Goal: Information Seeking & Learning: Learn about a topic

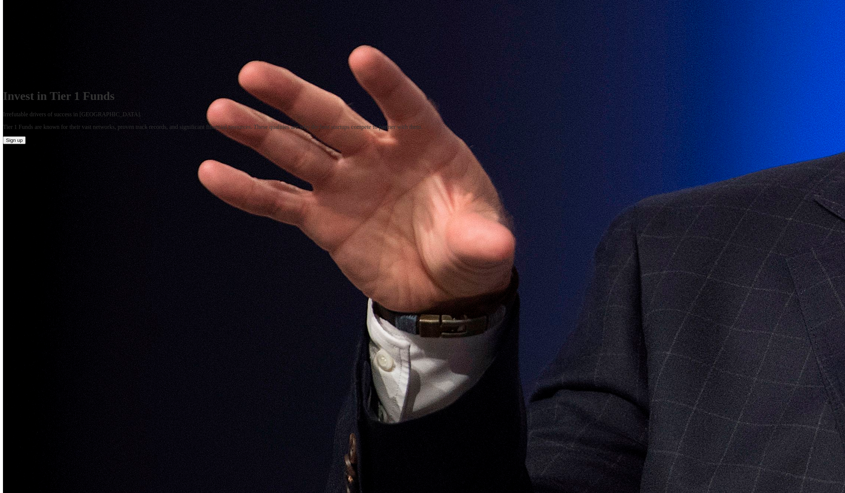
click at [36, 53] on button "Login" at bounding box center [27, 57] width 18 height 8
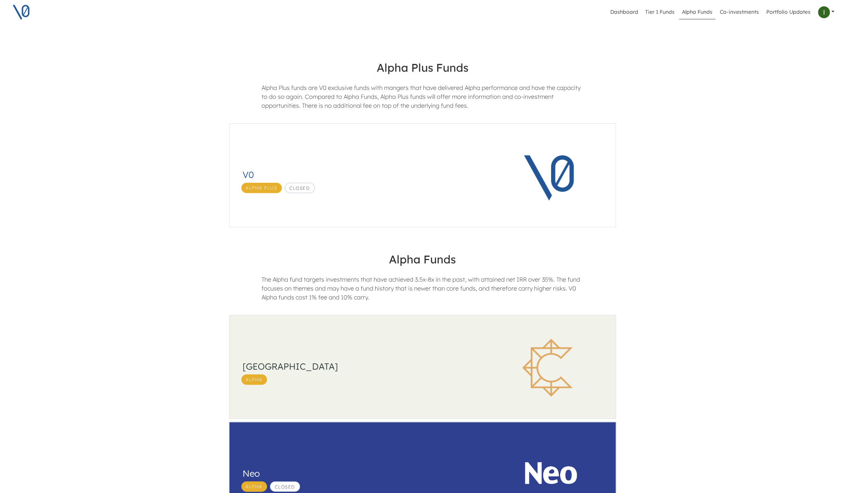
click at [457, 371] on h3 "South Park Commons" at bounding box center [362, 366] width 238 height 11
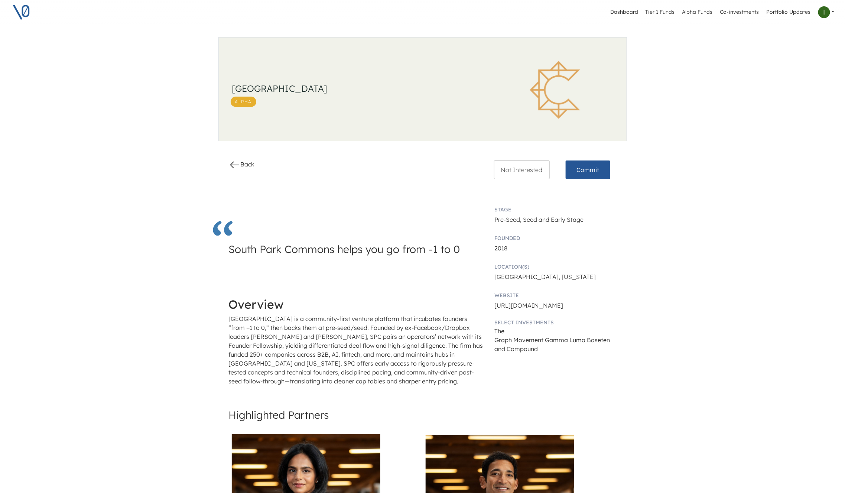
click at [790, 16] on link "Portfolio Updates" at bounding box center [788, 12] width 50 height 14
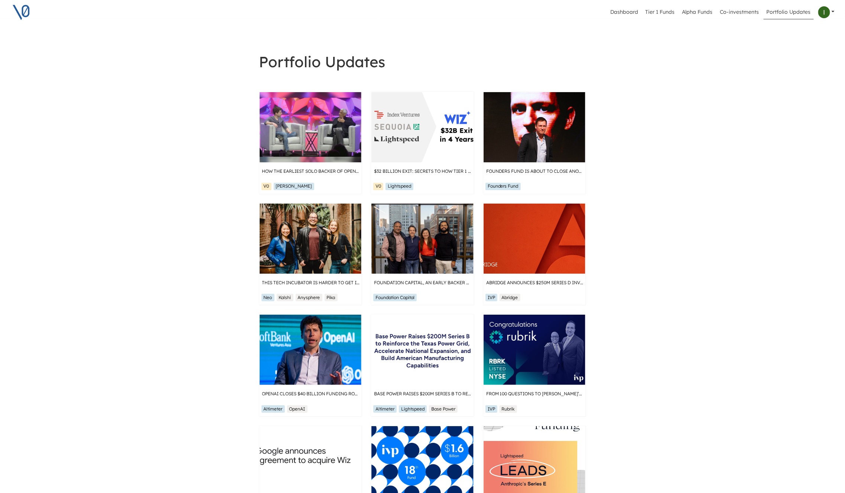
click at [832, 12] on link at bounding box center [826, 12] width 22 height 18
click at [803, 30] on button "Profile" at bounding box center [797, 31] width 74 height 12
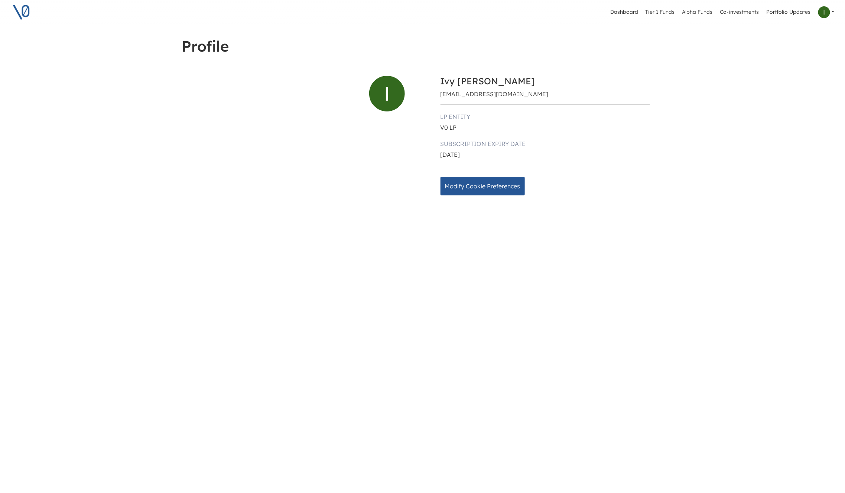
click at [449, 130] on div "V0 LP" at bounding box center [544, 127] width 209 height 9
click at [467, 129] on div "V0 LP" at bounding box center [544, 127] width 209 height 9
click at [700, 12] on link "Alpha Funds" at bounding box center [697, 12] width 36 height 14
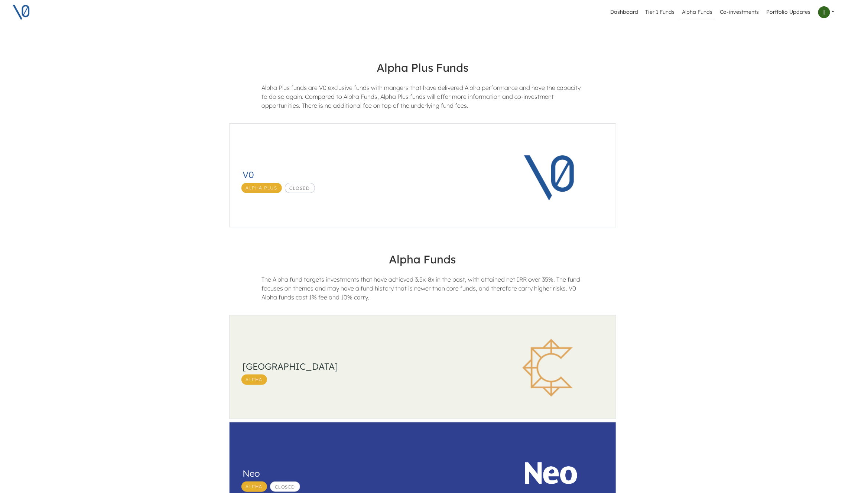
click at [449, 362] on h3 "[GEOGRAPHIC_DATA]" at bounding box center [362, 366] width 238 height 11
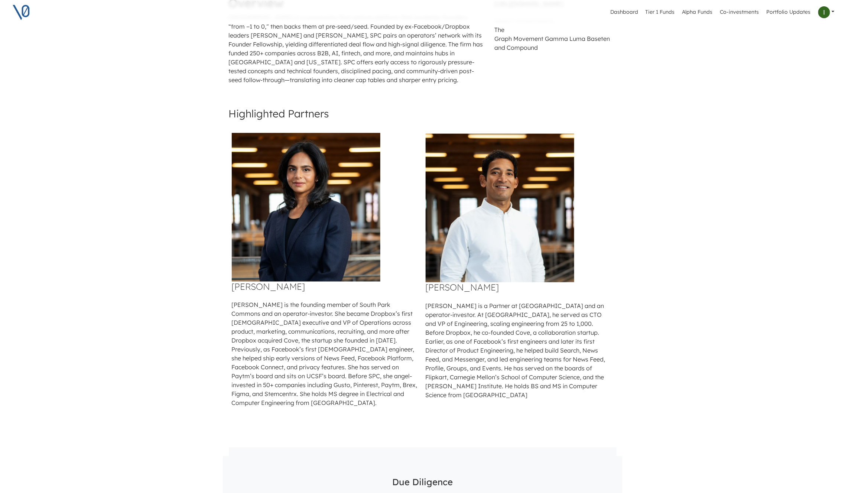
scroll to position [434, 0]
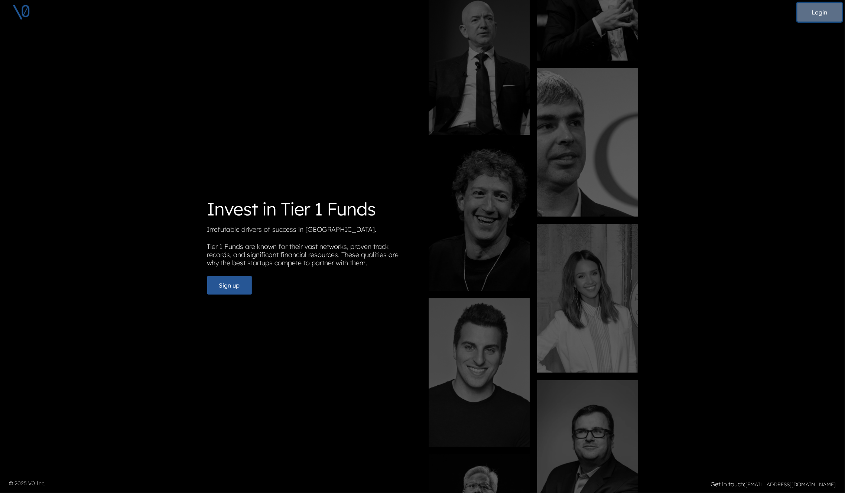
click at [811, 18] on button "Login" at bounding box center [819, 12] width 45 height 19
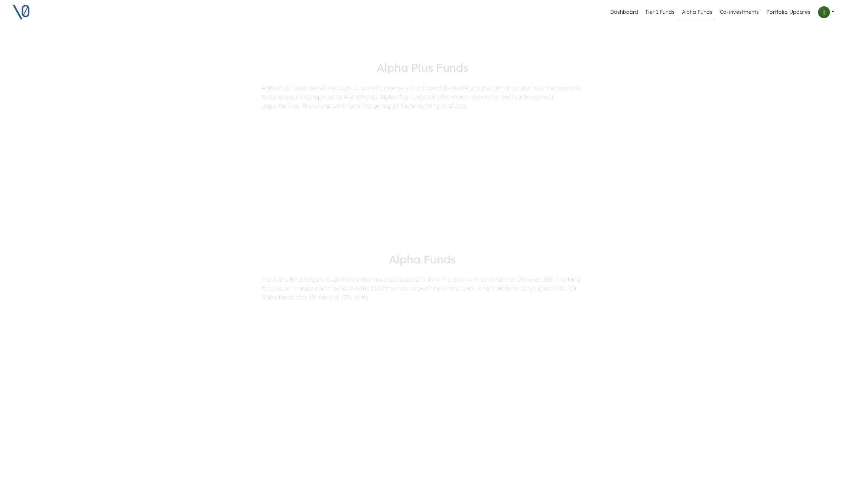
click at [451, 346] on div "South Park Commons Alpha" at bounding box center [357, 367] width 257 height 105
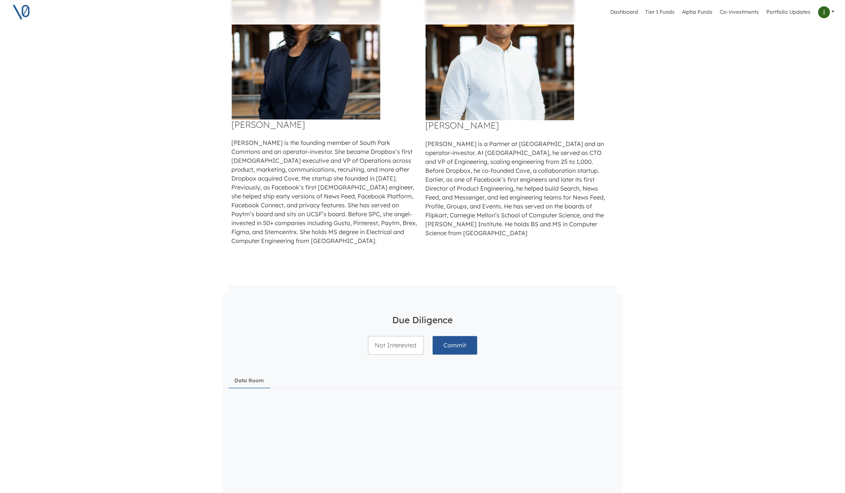
scroll to position [467, 0]
